Goal: Find specific page/section: Find specific page/section

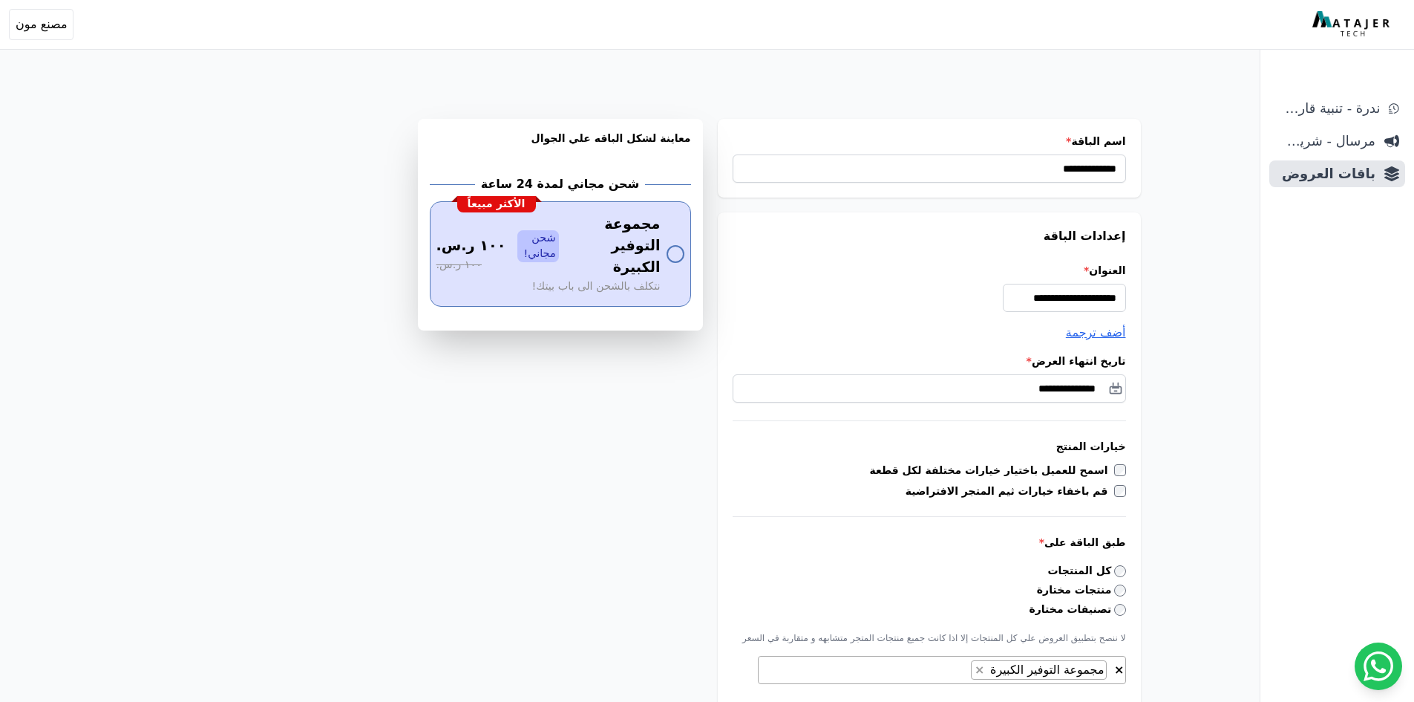
select select "**********"
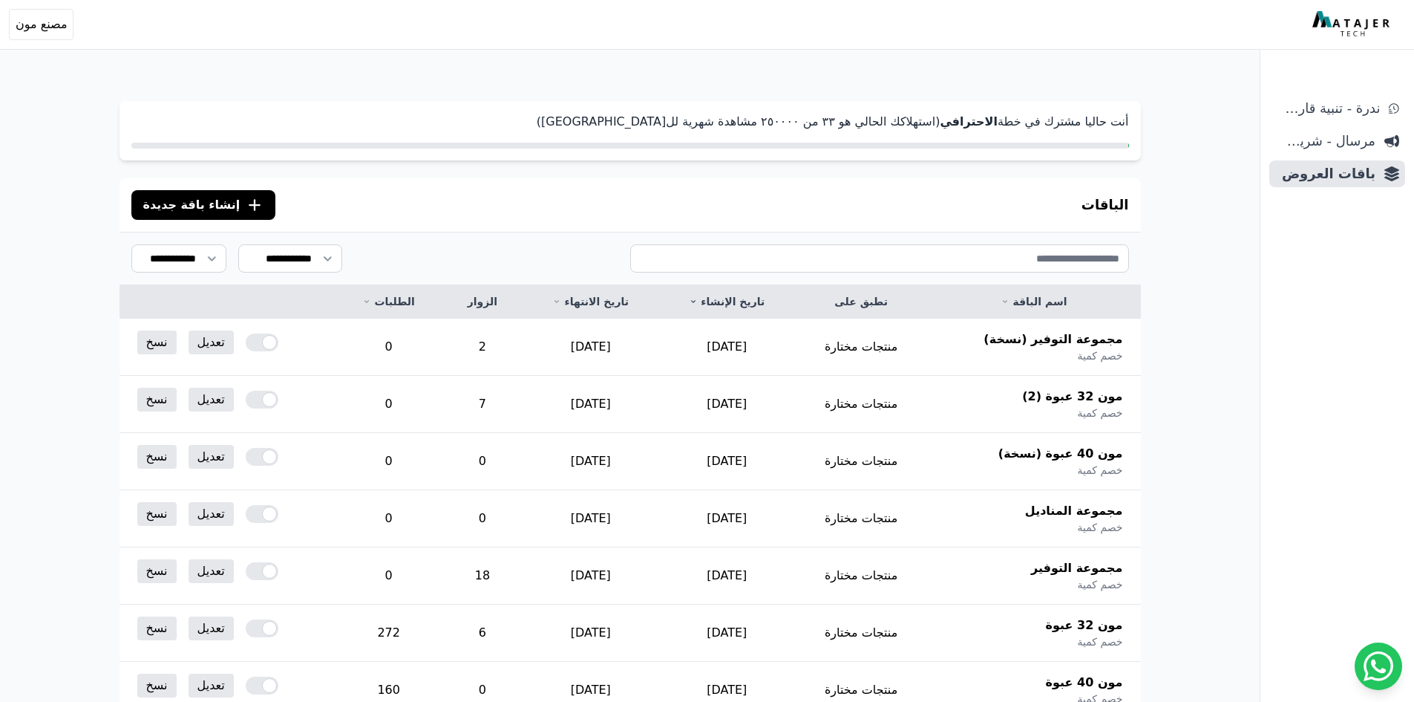
scroll to position [71, 0]
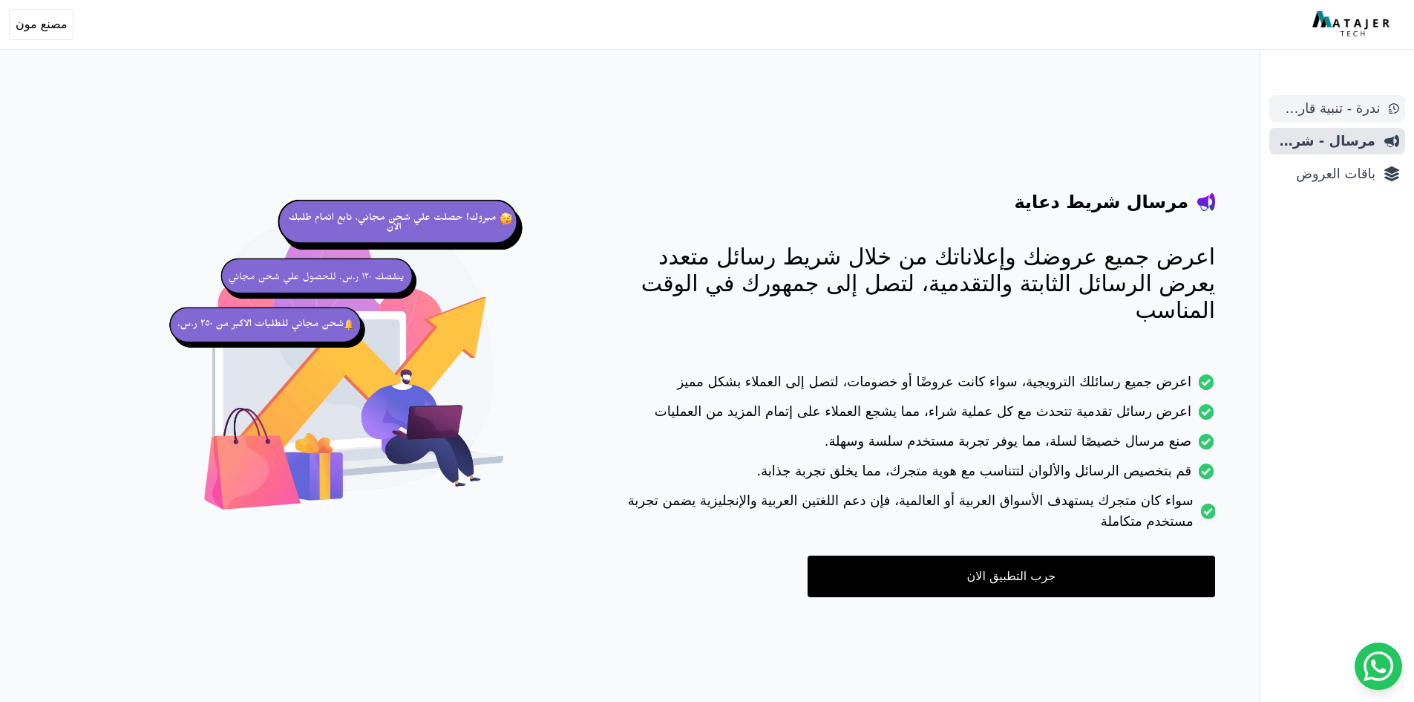
click at [1361, 106] on span "ندرة - تنبية قارب علي النفاذ" at bounding box center [1328, 108] width 105 height 21
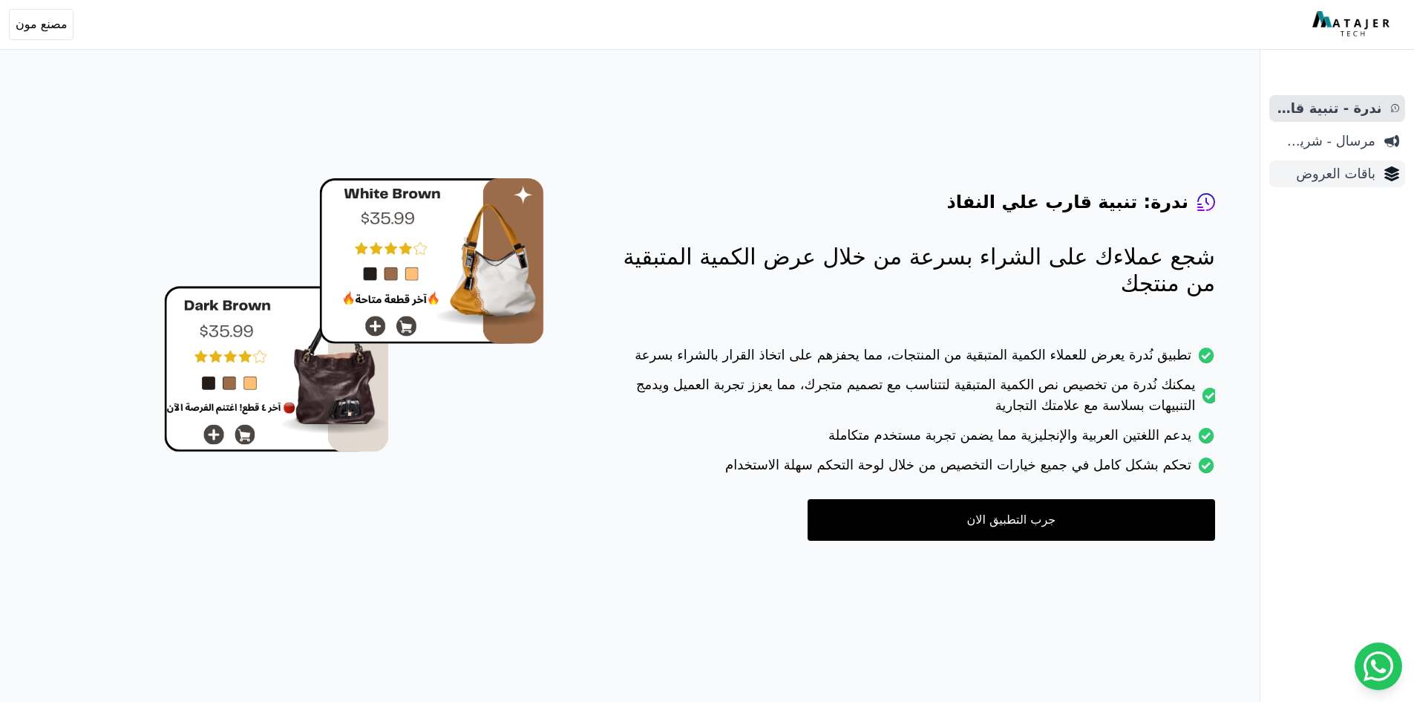
click at [1365, 172] on span "باقات العروض" at bounding box center [1326, 173] width 100 height 21
